Goal: Information Seeking & Learning: Learn about a topic

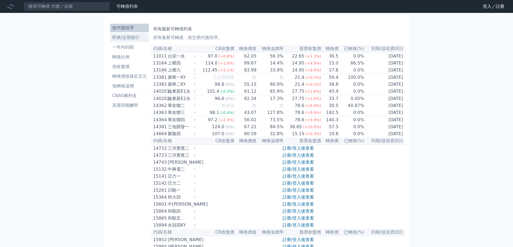
click at [127, 39] on li "即將/近期發行" at bounding box center [129, 37] width 39 height 6
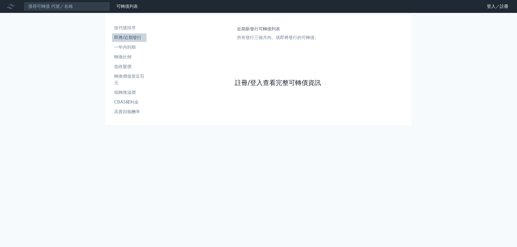
click at [278, 79] on link "註冊/登入查看完整可轉債資訊" at bounding box center [278, 83] width 86 height 9
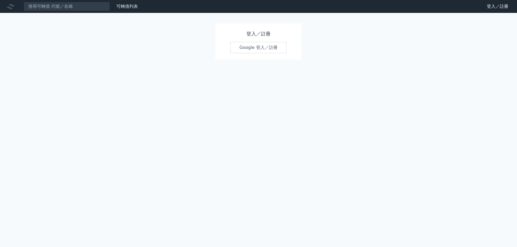
click at [259, 45] on link "Google 登入／註冊" at bounding box center [258, 47] width 56 height 11
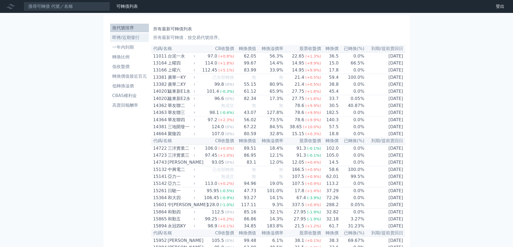
click at [136, 39] on li "即將/近期發行" at bounding box center [129, 37] width 39 height 6
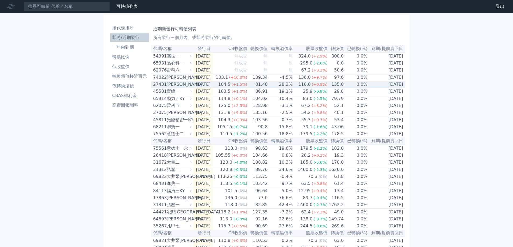
click at [171, 88] on div "[PERSON_NAME]" at bounding box center [179, 84] width 24 height 6
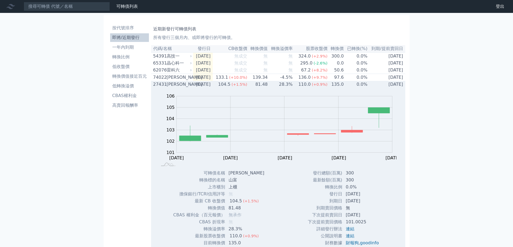
click at [171, 88] on div "[PERSON_NAME]" at bounding box center [179, 84] width 24 height 6
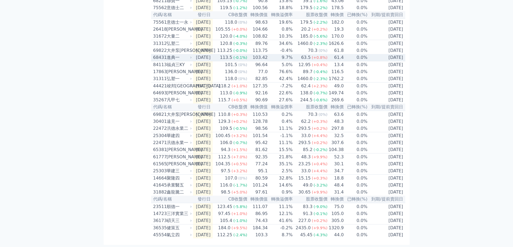
scroll to position [150, 0]
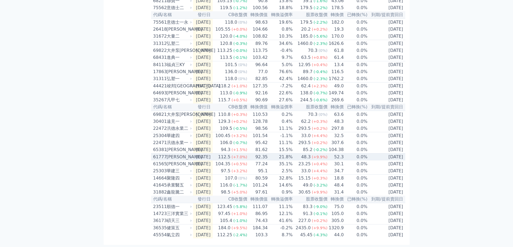
click at [175, 154] on div "[PERSON_NAME]" at bounding box center [179, 157] width 24 height 6
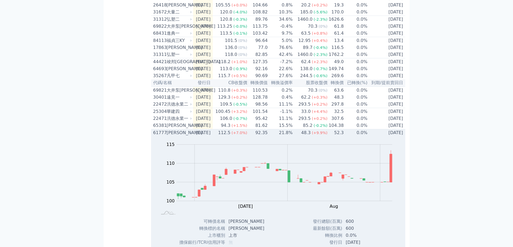
click at [175, 136] on div "[PERSON_NAME]" at bounding box center [179, 133] width 24 height 6
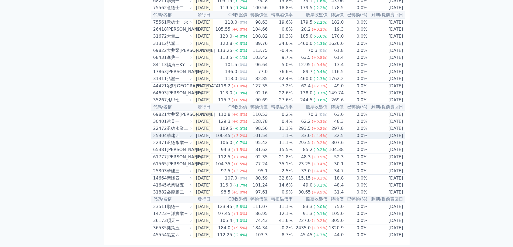
click at [174, 133] on div "華建四" at bounding box center [179, 136] width 24 height 6
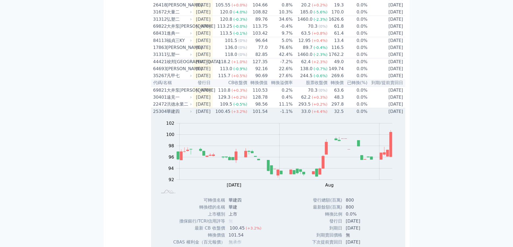
click at [174, 115] on div "華建四" at bounding box center [179, 111] width 24 height 6
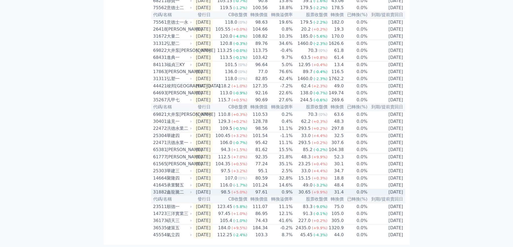
click at [178, 189] on div "鑫龍騰二" at bounding box center [179, 192] width 24 height 6
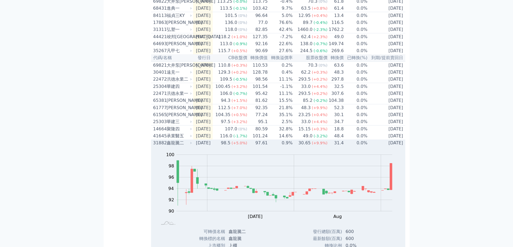
scroll to position [231, 0]
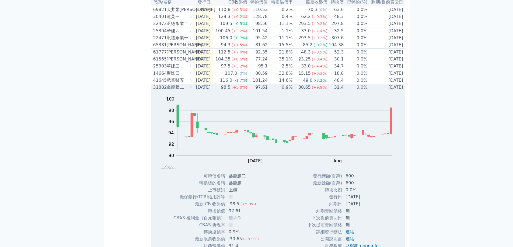
click at [168, 91] on div "鑫龍騰二" at bounding box center [179, 87] width 24 height 6
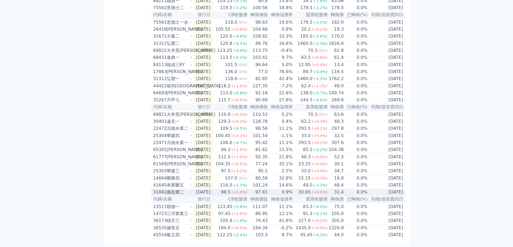
click at [178, 190] on div "鑫龍騰二" at bounding box center [179, 192] width 24 height 6
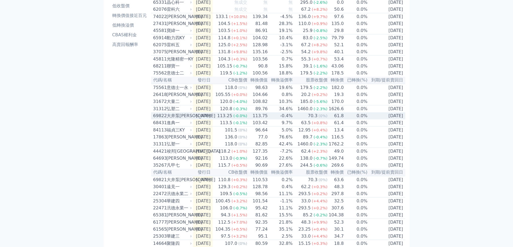
scroll to position [0, 0]
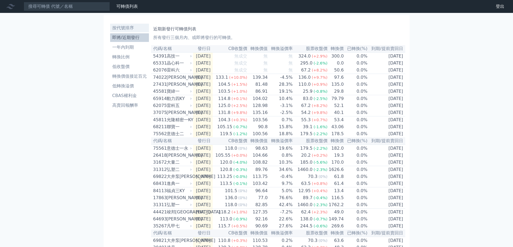
click at [133, 26] on li "按代號排序" at bounding box center [129, 28] width 39 height 6
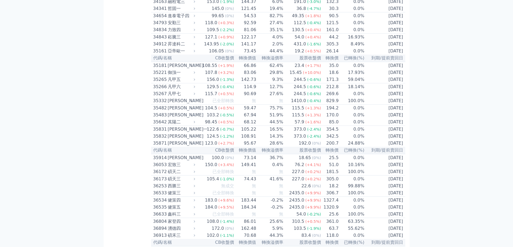
scroll to position [1144, 0]
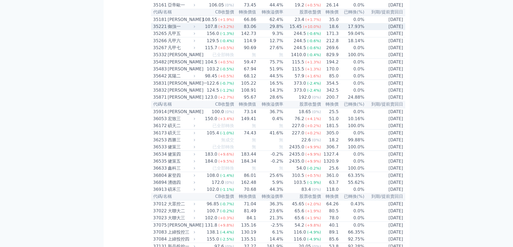
click at [175, 30] on div "御嵿一" at bounding box center [181, 26] width 26 height 6
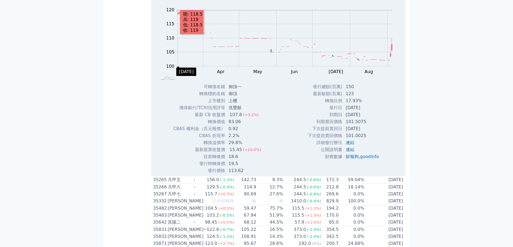
scroll to position [1225, 0]
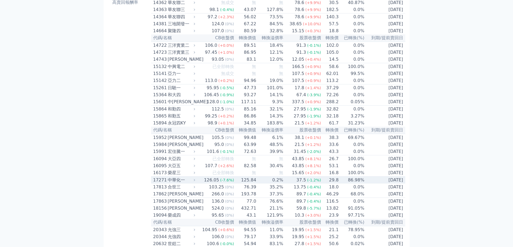
scroll to position [0, 0]
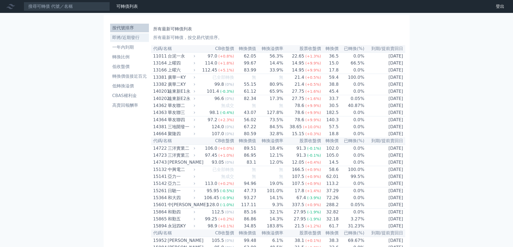
click at [128, 36] on li "即將/近期發行" at bounding box center [129, 37] width 39 height 6
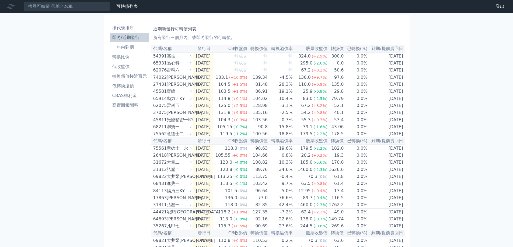
click at [128, 36] on li "即將/近期發行" at bounding box center [129, 37] width 39 height 6
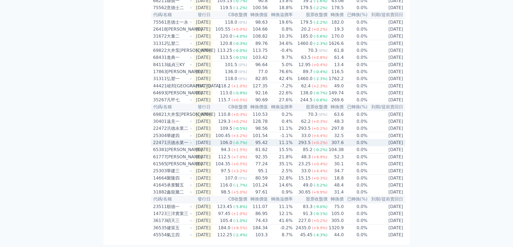
scroll to position [150, 0]
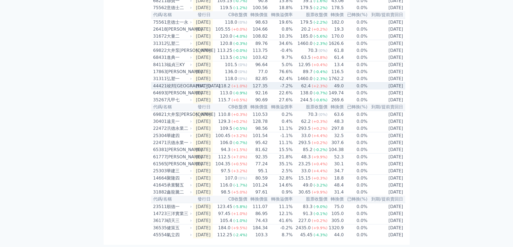
click at [177, 83] on div "竣邦[GEOGRAPHIC_DATA]" at bounding box center [179, 86] width 24 height 6
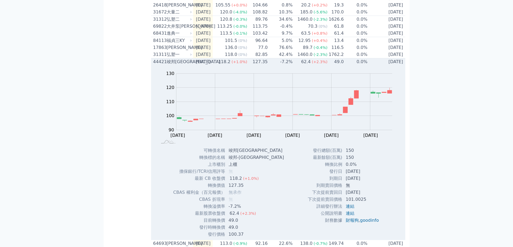
click at [177, 65] on div "竣邦[GEOGRAPHIC_DATA]" at bounding box center [179, 62] width 24 height 6
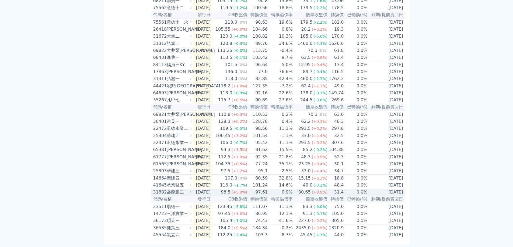
click at [173, 189] on div "鑫龍騰二" at bounding box center [179, 192] width 24 height 6
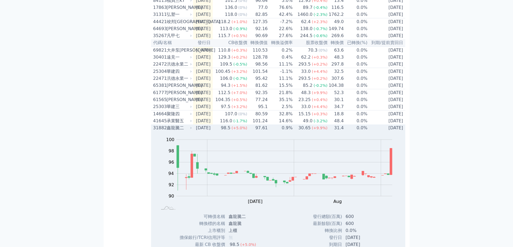
scroll to position [177, 0]
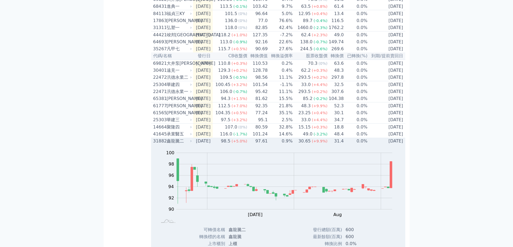
click at [173, 145] on div "鑫龍騰二" at bounding box center [179, 141] width 24 height 6
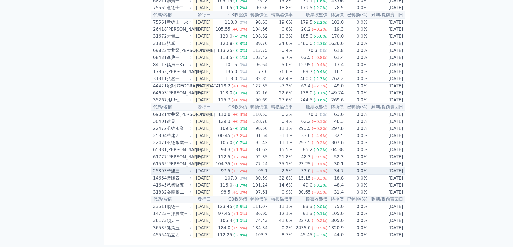
click at [178, 168] on div "華建三" at bounding box center [179, 171] width 24 height 6
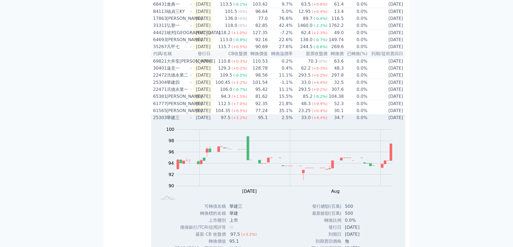
scroll to position [177, 0]
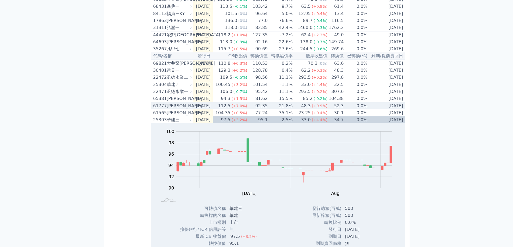
click at [177, 109] on div "[PERSON_NAME]" at bounding box center [179, 106] width 24 height 6
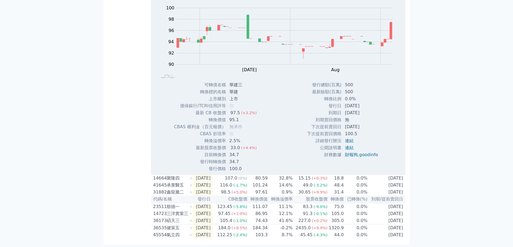
scroll to position [500, 0]
